Goal: Transaction & Acquisition: Purchase product/service

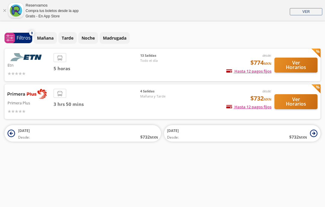
scroll to position [18, 0]
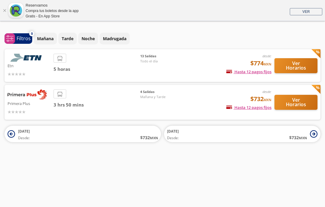
click at [304, 95] on button "Ver Horarios" at bounding box center [295, 102] width 43 height 15
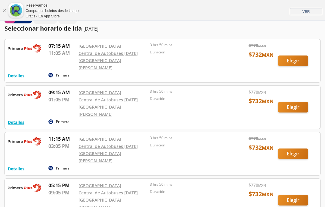
scroll to position [35, 0]
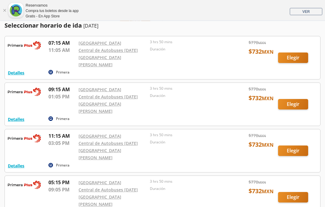
click at [298, 132] on div at bounding box center [162, 151] width 315 height 43
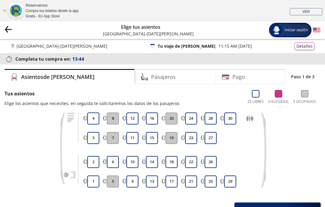
click at [138, 180] on button "9" at bounding box center [132, 182] width 12 height 12
click at [131, 180] on button "9" at bounding box center [132, 182] width 12 height 12
click at [138, 159] on button "10" at bounding box center [132, 162] width 12 height 12
click at [136, 177] on button "9" at bounding box center [132, 182] width 12 height 12
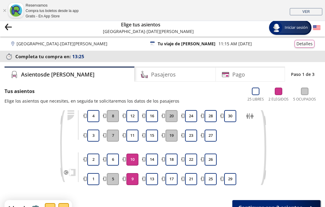
scroll to position [13, 0]
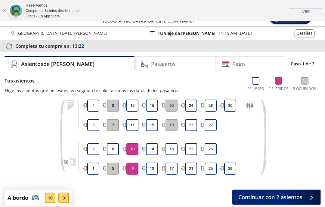
click at [258, 64] on div "Pago" at bounding box center [250, 63] width 69 height 15
click at [257, 64] on div "Pago" at bounding box center [250, 63] width 69 height 15
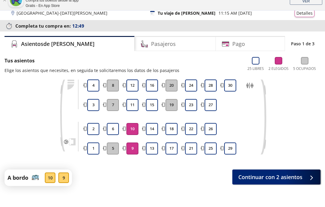
scroll to position [0, 0]
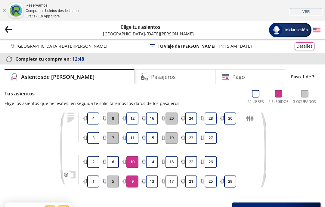
click at [288, 207] on span "Continuar con 2 asientos" at bounding box center [270, 210] width 64 height 8
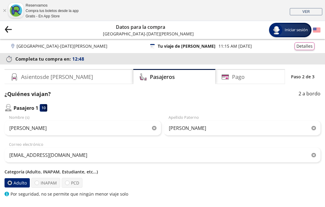
scroll to position [24, 0]
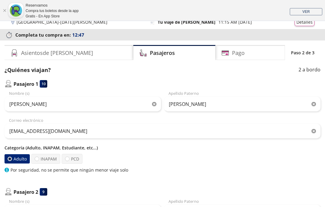
click at [294, 184] on div "Pasajero 1 10 [PERSON_NAME] Nombre (s) [PERSON_NAME] [PERSON_NAME] [EMAIL_ADDRE…" at bounding box center [163, 176] width 316 height 192
click at [54, 158] on label "INAPAM" at bounding box center [45, 159] width 29 height 10
click at [39, 158] on input "INAPAM" at bounding box center [37, 159] width 4 height 4
radio input "true"
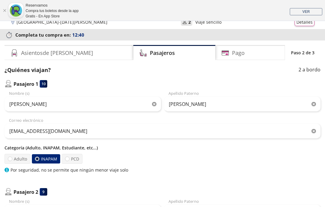
radio input "false"
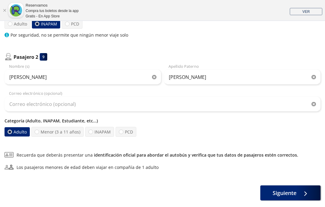
scroll to position [163, 0]
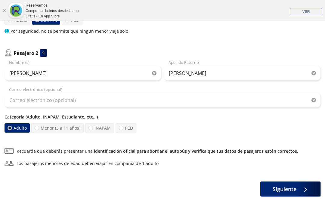
click at [304, 190] on div at bounding box center [303, 190] width 9 height 8
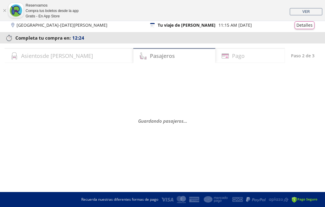
scroll to position [0, 0]
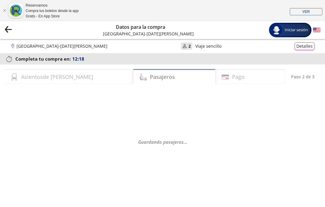
click at [240, 74] on div "Pago" at bounding box center [249, 76] width 69 height 15
select select "MX"
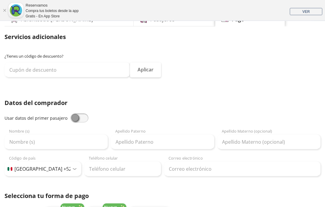
scroll to position [58, 0]
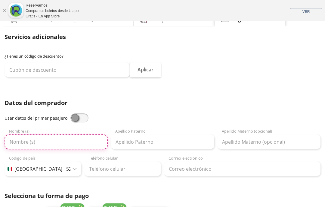
click at [81, 144] on input "Nombre (s)" at bounding box center [56, 142] width 103 height 15
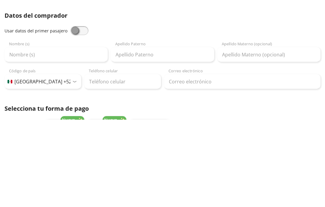
click at [78, 114] on span at bounding box center [79, 118] width 18 height 9
click at [70, 114] on input "checkbox" at bounding box center [70, 114] width 0 height 0
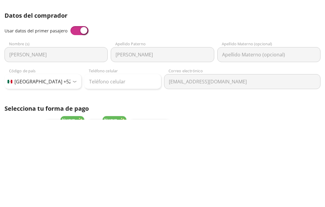
type input "[PERSON_NAME]"
type input "[EMAIL_ADDRESS][DOMAIN_NAME]"
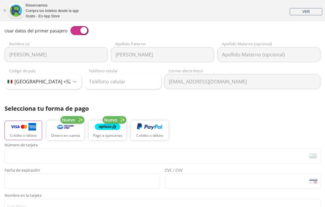
click at [66, 45] on div "[PERSON_NAME] (s)" at bounding box center [56, 51] width 103 height 21
click at [132, 77] on input "Teléfono celular" at bounding box center [122, 81] width 77 height 15
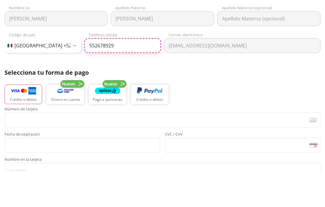
type input "55 2678 9293"
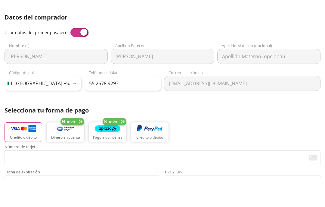
scroll to position [143, 0]
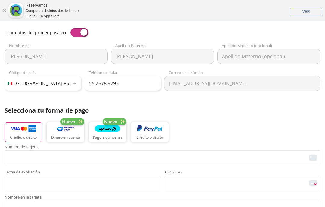
click at [78, 31] on span at bounding box center [79, 32] width 18 height 9
click at [70, 28] on input "checkbox" at bounding box center [70, 28] width 0 height 0
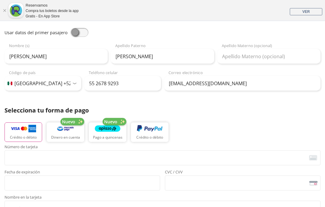
click at [80, 33] on span at bounding box center [79, 32] width 18 height 9
click at [70, 28] on input "checkbox" at bounding box center [70, 28] width 0 height 0
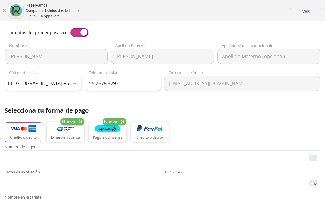
click at [82, 29] on span at bounding box center [79, 32] width 18 height 9
click at [70, 28] on input "checkbox" at bounding box center [70, 28] width 0 height 0
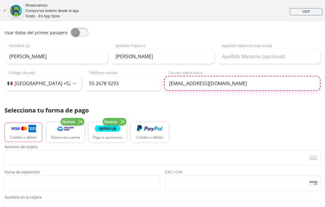
click at [181, 78] on input "[EMAIL_ADDRESS][DOMAIN_NAME]" at bounding box center [242, 83] width 156 height 15
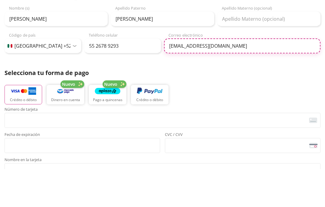
click at [188, 76] on input "[EMAIL_ADDRESS][DOMAIN_NAME]" at bounding box center [242, 83] width 156 height 15
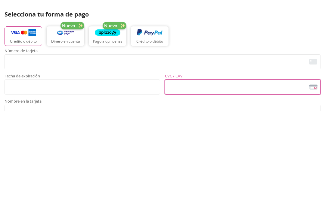
type input "[EMAIL_ADDRESS][DOMAIN_NAME]"
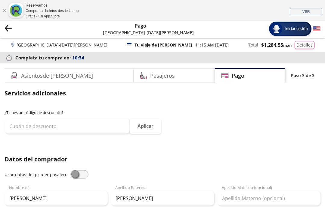
scroll to position [0, 0]
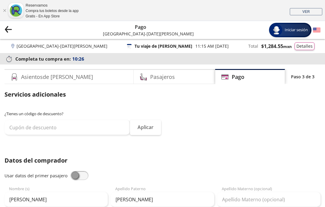
click at [10, 29] on icon "Group 9 Created with Sketch." at bounding box center [9, 30] width 8 height 8
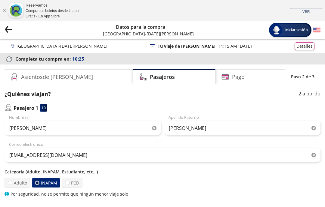
scroll to position [24, 0]
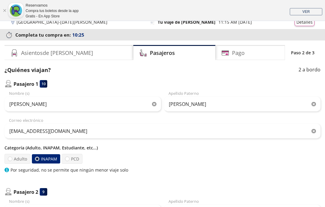
click at [9, 27] on div "[GEOGRAPHIC_DATA] - [DATE][GEOGRAPHIC_DATA][PERSON_NAME] 126 Tu viaje de [PERSO…" at bounding box center [162, 22] width 325 height 14
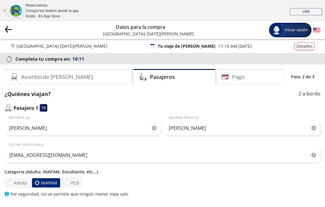
click at [14, 105] on p "Pasajero 1" at bounding box center [26, 108] width 25 height 7
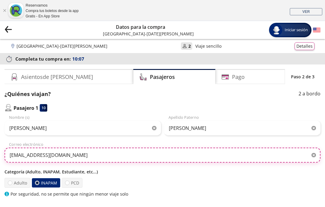
click at [21, 152] on input "[EMAIL_ADDRESS][DOMAIN_NAME]" at bounding box center [163, 155] width 316 height 15
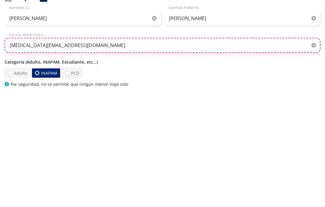
type input "[EMAIL_ADDRESS][DOMAIN_NAME]"
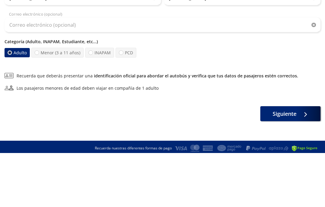
scroll to position [187, 0]
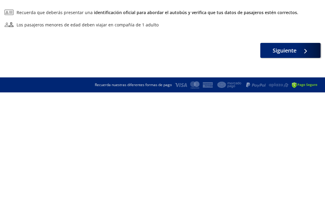
click at [305, 164] on icon at bounding box center [304, 166] width 5 height 5
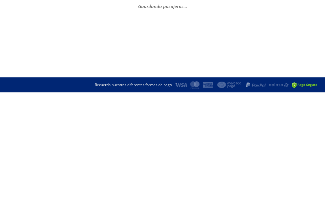
scroll to position [0, 0]
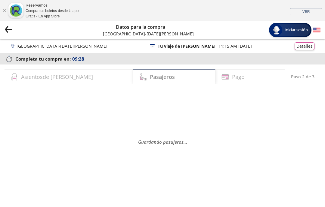
click at [186, 78] on div "Pasajeros" at bounding box center [174, 76] width 82 height 15
click at [185, 77] on div "Pasajeros" at bounding box center [174, 76] width 82 height 15
click at [155, 77] on div "Pasajeros" at bounding box center [174, 76] width 82 height 15
click at [245, 78] on div "Pago" at bounding box center [249, 76] width 69 height 15
click at [164, 80] on div "Pasajeros" at bounding box center [174, 76] width 82 height 15
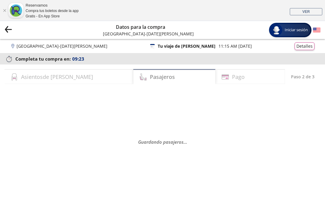
click at [164, 79] on div "Pasajeros" at bounding box center [174, 76] width 82 height 15
click at [252, 78] on div "Pago" at bounding box center [249, 76] width 69 height 15
select select "MX"
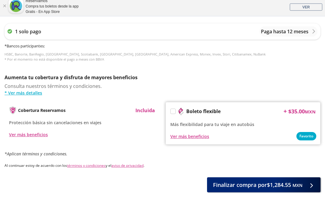
scroll to position [350, 0]
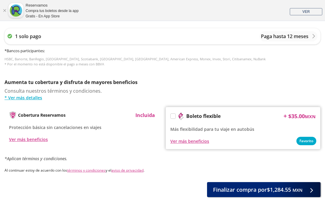
click at [312, 190] on div at bounding box center [309, 190] width 9 height 8
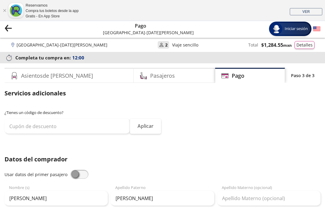
scroll to position [0, 0]
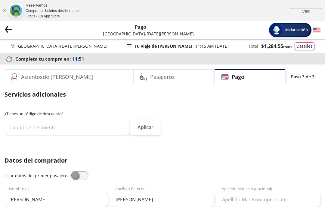
click at [307, 47] on button "Detalles" at bounding box center [304, 46] width 20 height 8
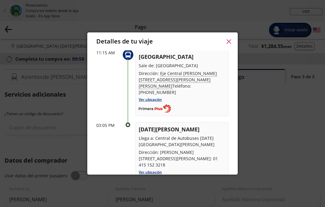
scroll to position [224, 0]
click at [232, 37] on button "button" at bounding box center [228, 41] width 9 height 9
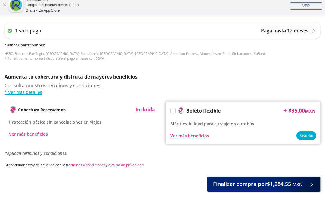
scroll to position [357, 0]
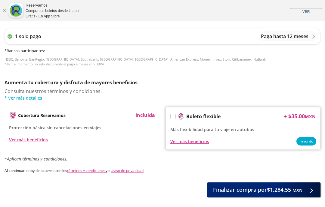
click at [302, 184] on button "Finalizar compra por $1,284.55 MXN" at bounding box center [263, 190] width 113 height 15
click at [307, 191] on div at bounding box center [309, 190] width 9 height 8
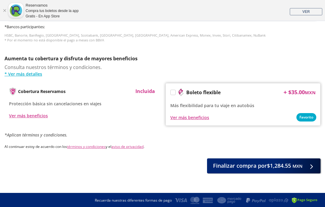
click at [306, 165] on icon at bounding box center [307, 167] width 5 height 5
click at [258, 167] on span "Finalizar compra por $1,284.55 MXN" at bounding box center [257, 166] width 89 height 8
click at [261, 159] on button "Finalizar compra por $1,284.55 MXN" at bounding box center [263, 166] width 113 height 15
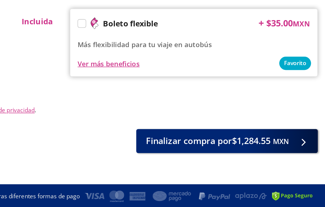
click at [292, 164] on small "MXN" at bounding box center [297, 167] width 10 height 6
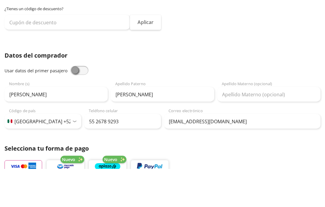
scroll to position [105, 0]
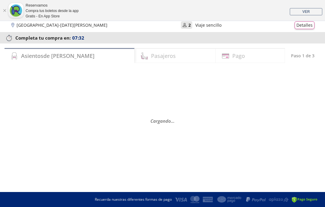
scroll to position [24, 0]
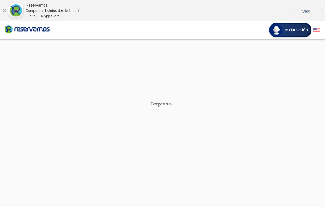
scroll to position [42, 0]
